Goal: Task Accomplishment & Management: Use online tool/utility

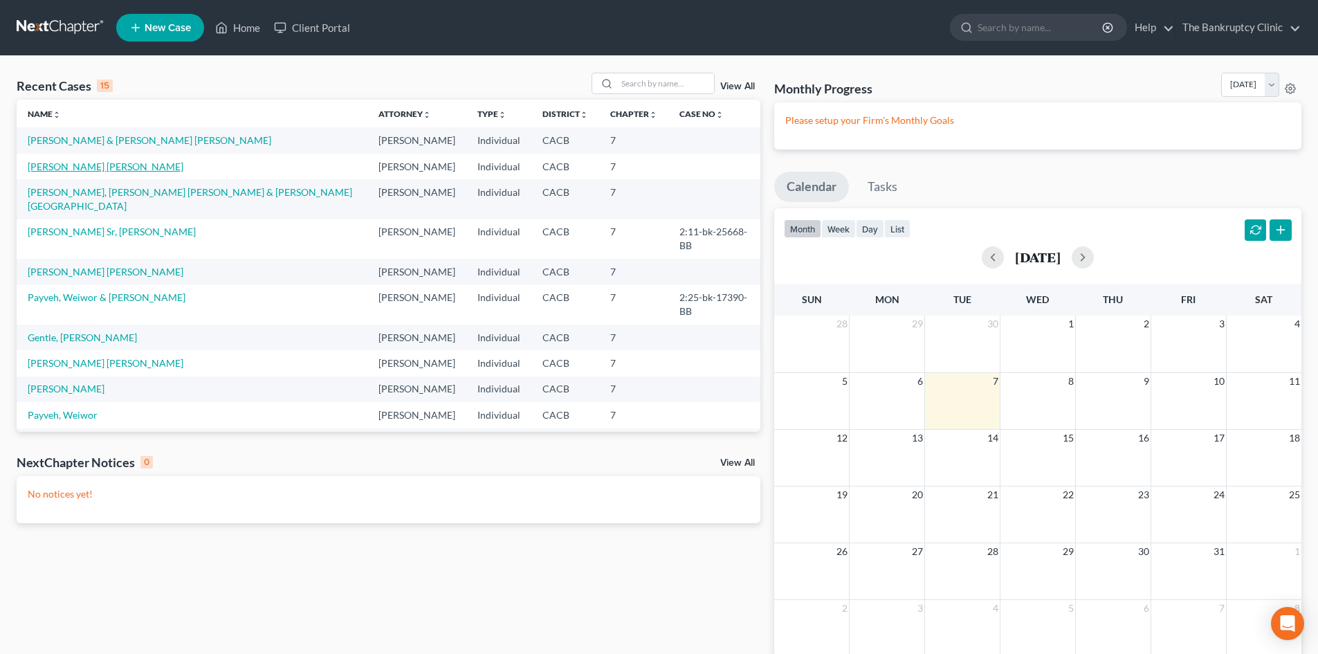
click at [121, 164] on link "[PERSON_NAME] [PERSON_NAME]" at bounding box center [106, 167] width 156 height 12
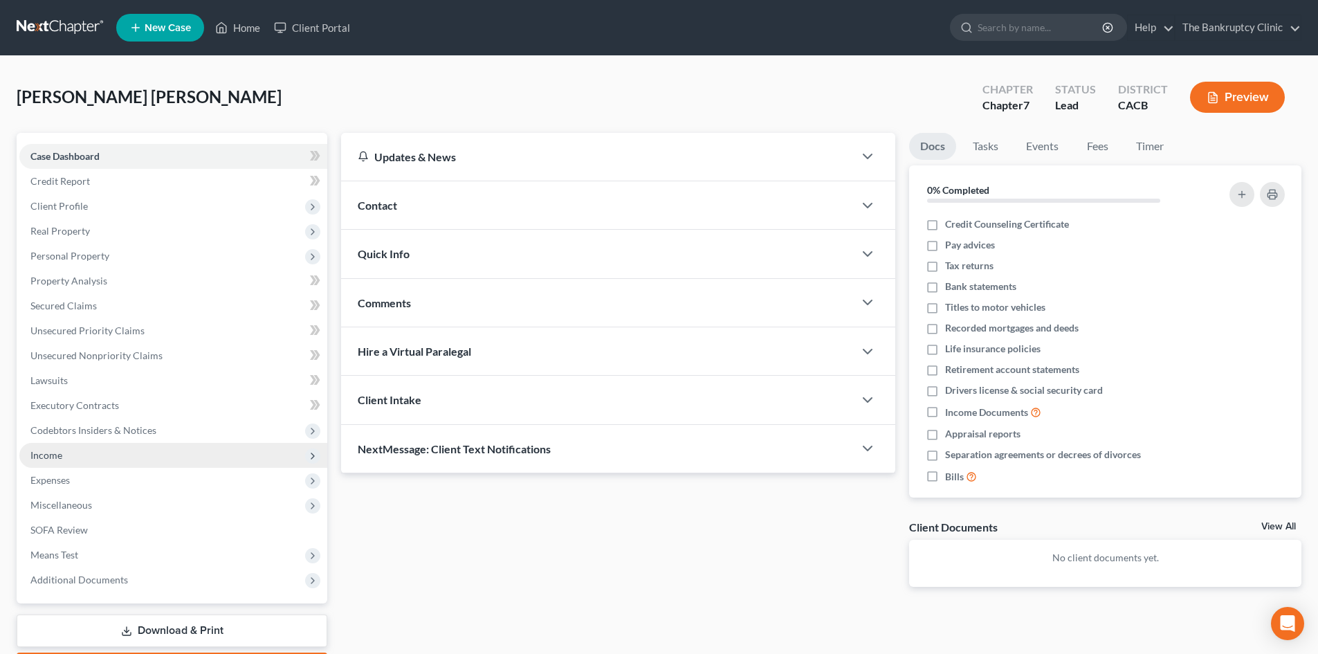
click at [57, 449] on span "Income" at bounding box center [46, 455] width 32 height 12
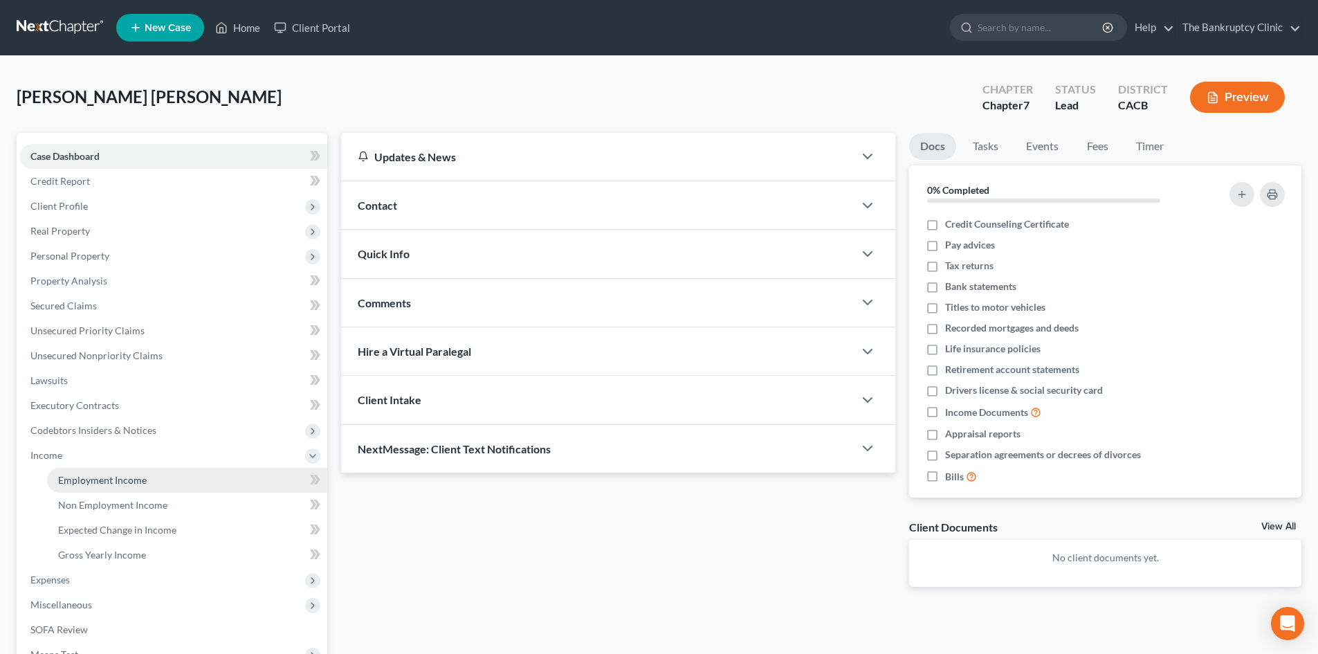
click at [105, 479] on span "Employment Income" at bounding box center [102, 480] width 89 height 12
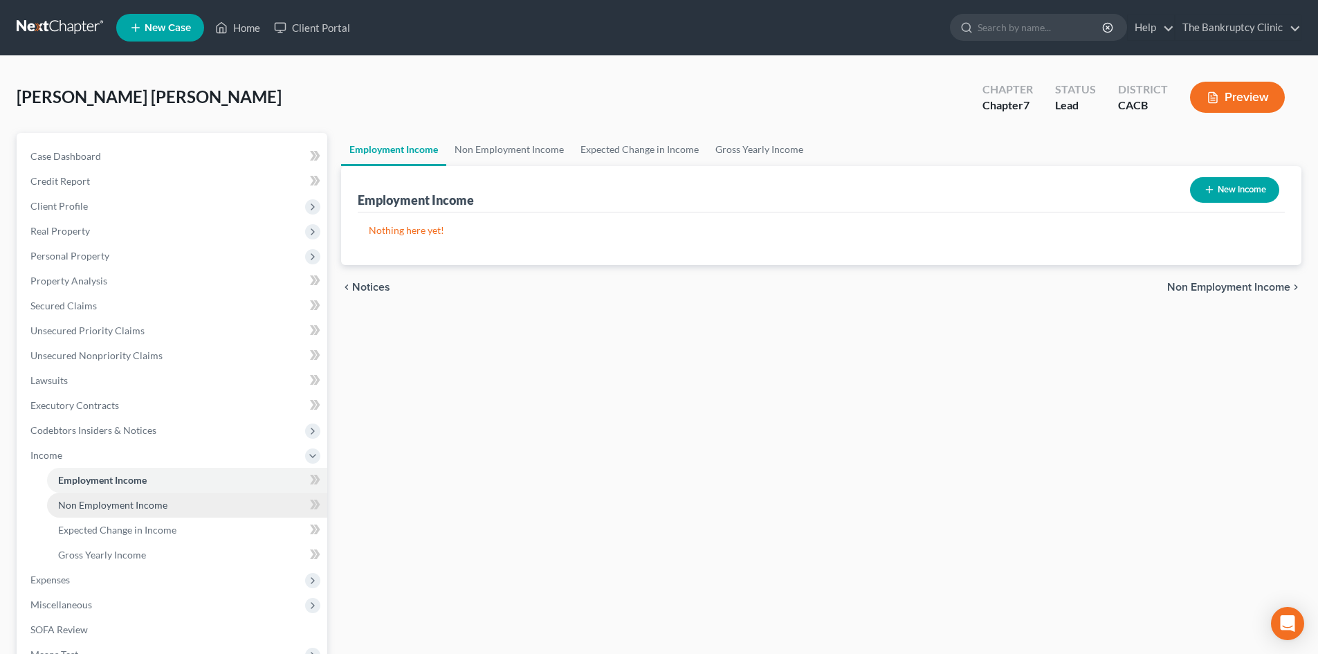
click at [92, 506] on span "Non Employment Income" at bounding box center [112, 505] width 109 height 12
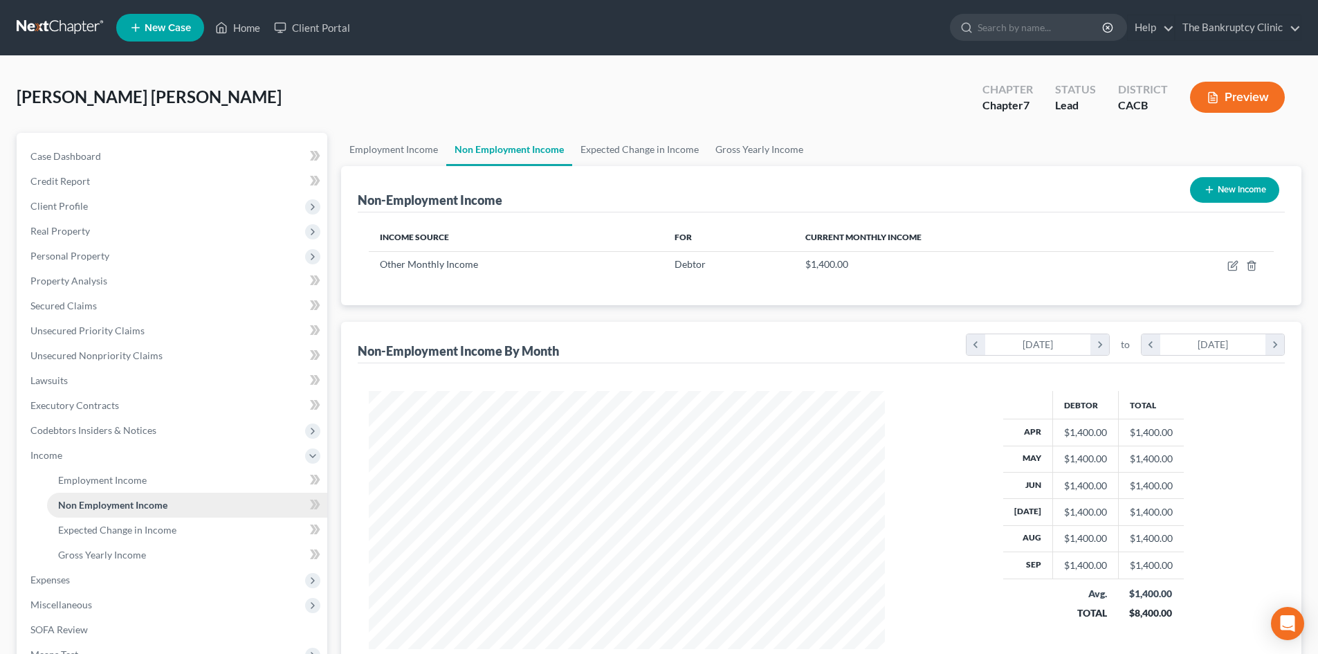
scroll to position [258, 544]
